Goal: Information Seeking & Learning: Learn about a topic

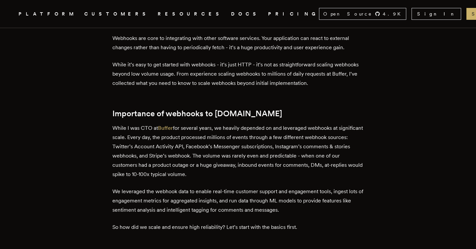
scroll to position [222, 0]
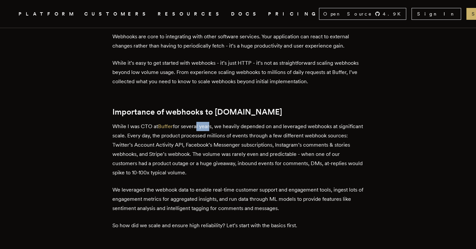
drag, startPoint x: 198, startPoint y: 125, endPoint x: 210, endPoint y: 131, distance: 13.9
click at [210, 131] on p "While I was CTO at Buffer for several years, we heavily depended on and leverag…" at bounding box center [237, 149] width 251 height 55
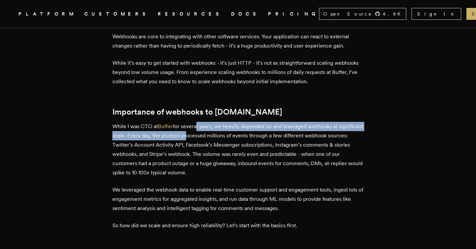
click at [210, 131] on p "While I was CTO at Buffer for several years, we heavily depended on and leverag…" at bounding box center [237, 149] width 251 height 55
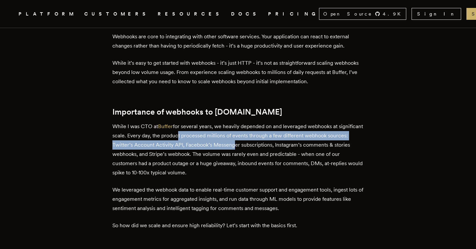
drag, startPoint x: 204, startPoint y: 137, endPoint x: 255, endPoint y: 144, distance: 52.0
click at [255, 144] on p "While I was CTO at Buffer for several years, we heavily depended on and leverag…" at bounding box center [237, 149] width 251 height 55
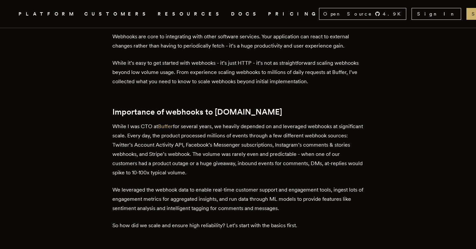
click at [259, 149] on p "While I was CTO at Buffer for several years, we heavily depended on and leverag…" at bounding box center [237, 149] width 251 height 55
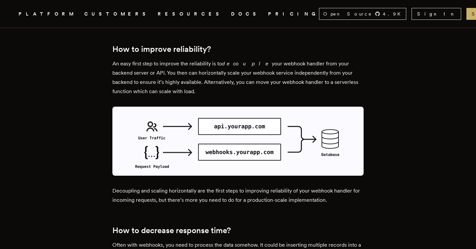
scroll to position [816, 0]
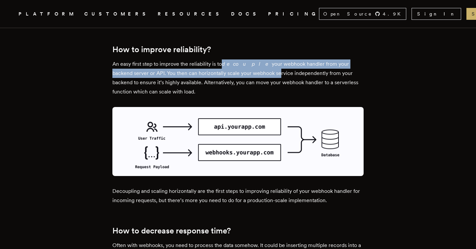
drag, startPoint x: 224, startPoint y: 54, endPoint x: 256, endPoint y: 68, distance: 35.7
click at [257, 67] on p "An easy first step to improve the reliability is to decouple your webhook handl…" at bounding box center [237, 77] width 251 height 37
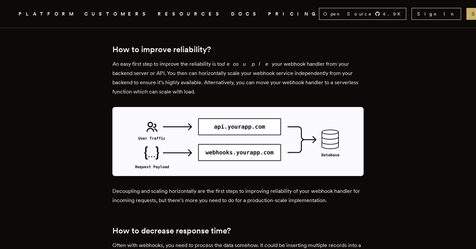
click at [256, 68] on p "An easy first step to improve the reliability is to decouple your webhook handl…" at bounding box center [237, 77] width 251 height 37
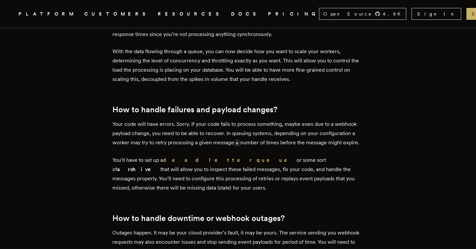
scroll to position [1404, 0]
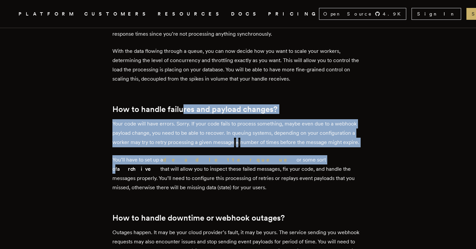
drag, startPoint x: 183, startPoint y: 84, endPoint x: 241, endPoint y: 146, distance: 84.9
click at [240, 155] on p "You’ll have to set up a dead letter queue or some sort of archive that will all…" at bounding box center [237, 173] width 251 height 37
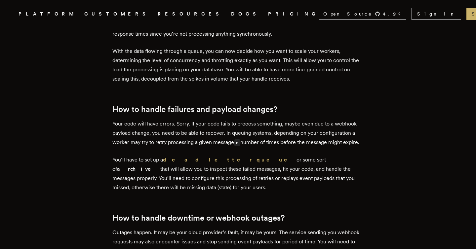
click at [202, 157] on strong "dead letter queue" at bounding box center [229, 160] width 133 height 6
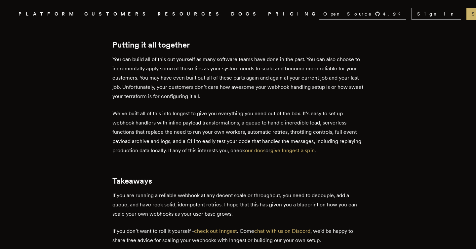
scroll to position [1695, 0]
click at [310, 147] on link "give Inngest a spin" at bounding box center [292, 150] width 44 height 6
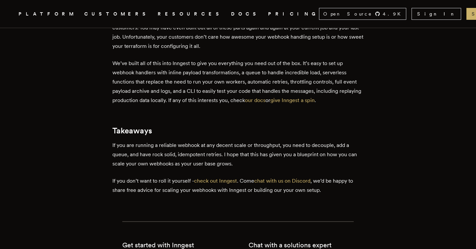
scroll to position [1748, 0]
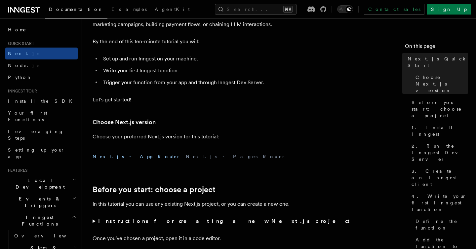
scroll to position [68, 0]
click at [25, 13] on icon at bounding box center [24, 10] width 32 height 8
